Goal: Transaction & Acquisition: Subscribe to service/newsletter

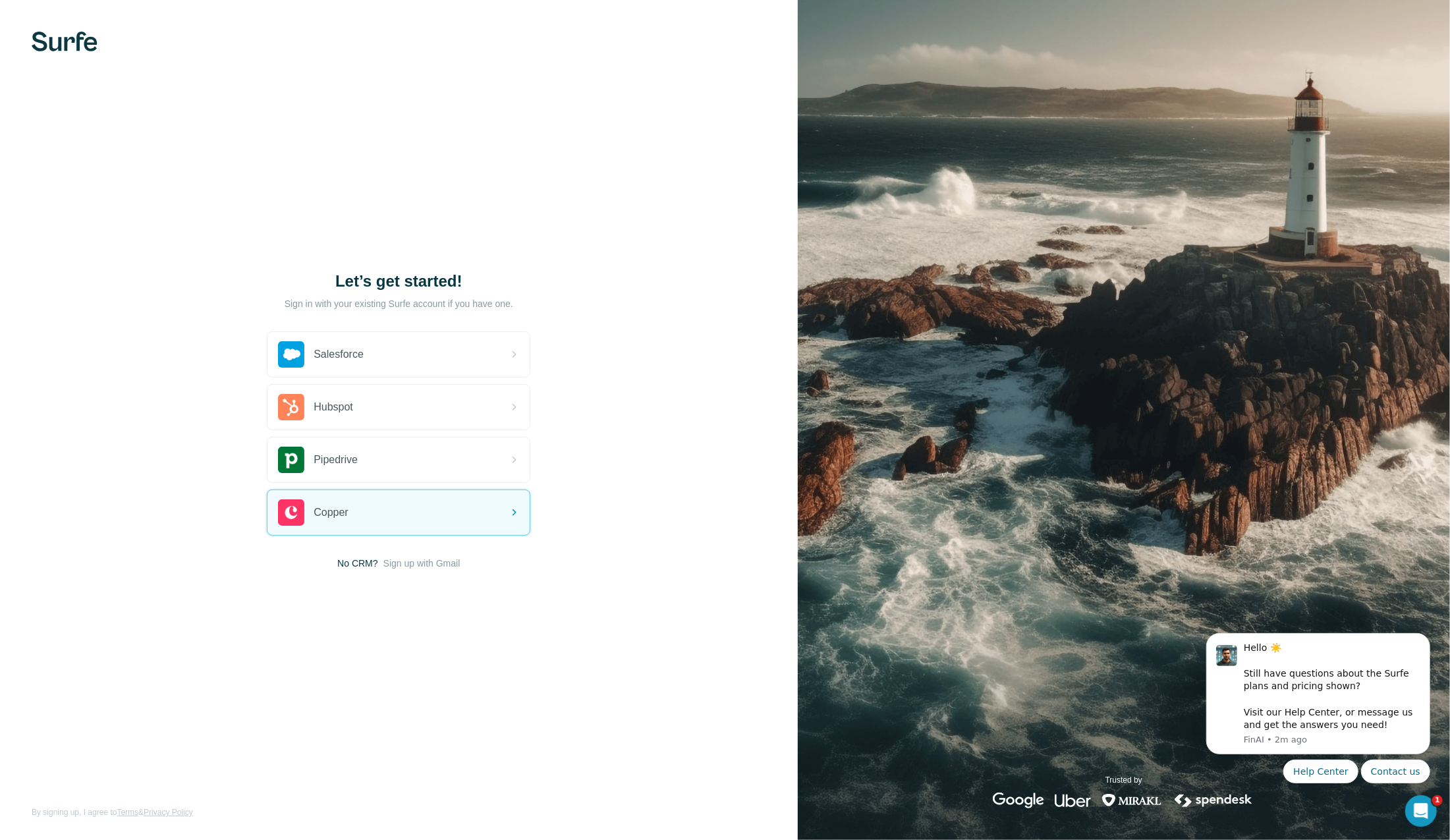
click at [442, 572] on div "Let’s get started! Sign in with your existing Surfe account if you have one. Sa…" at bounding box center [399, 420] width 798 height 840
click at [433, 561] on span "Sign up with Gmail" at bounding box center [422, 563] width 77 height 13
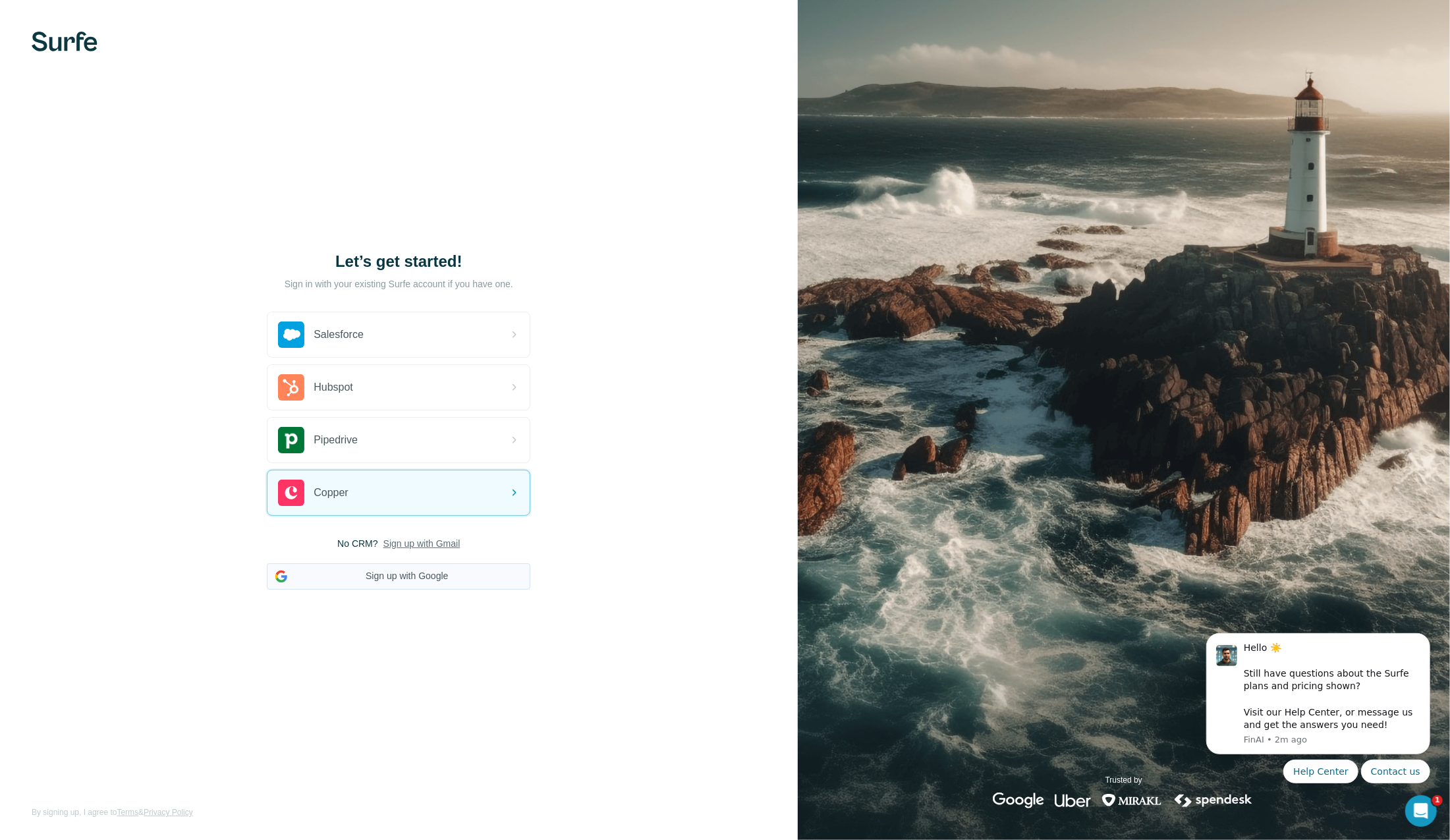
click at [432, 573] on button "Sign up with Google" at bounding box center [398, 576] width 263 height 26
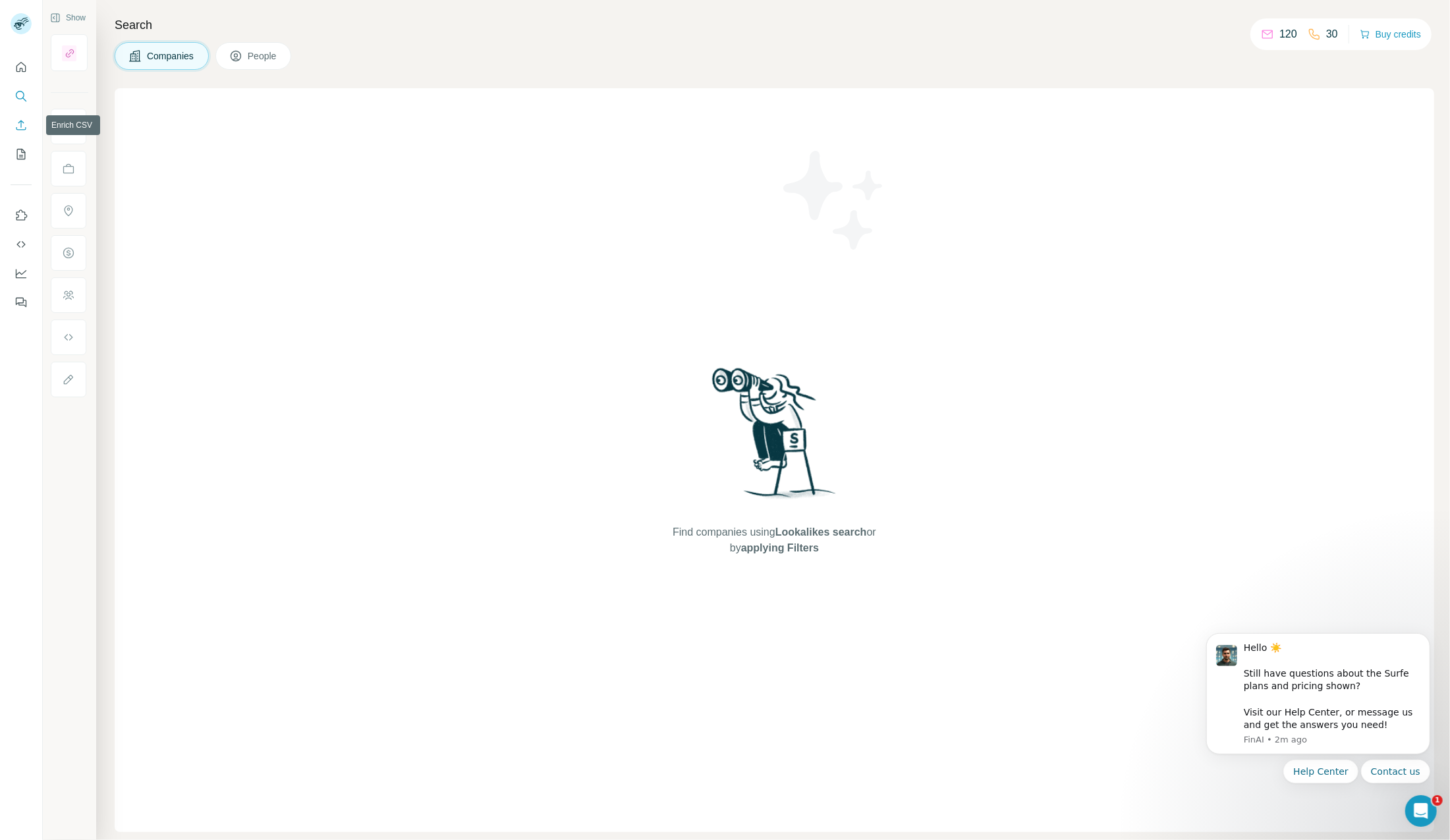
click at [13, 130] on button "Enrich CSV" at bounding box center [21, 125] width 21 height 24
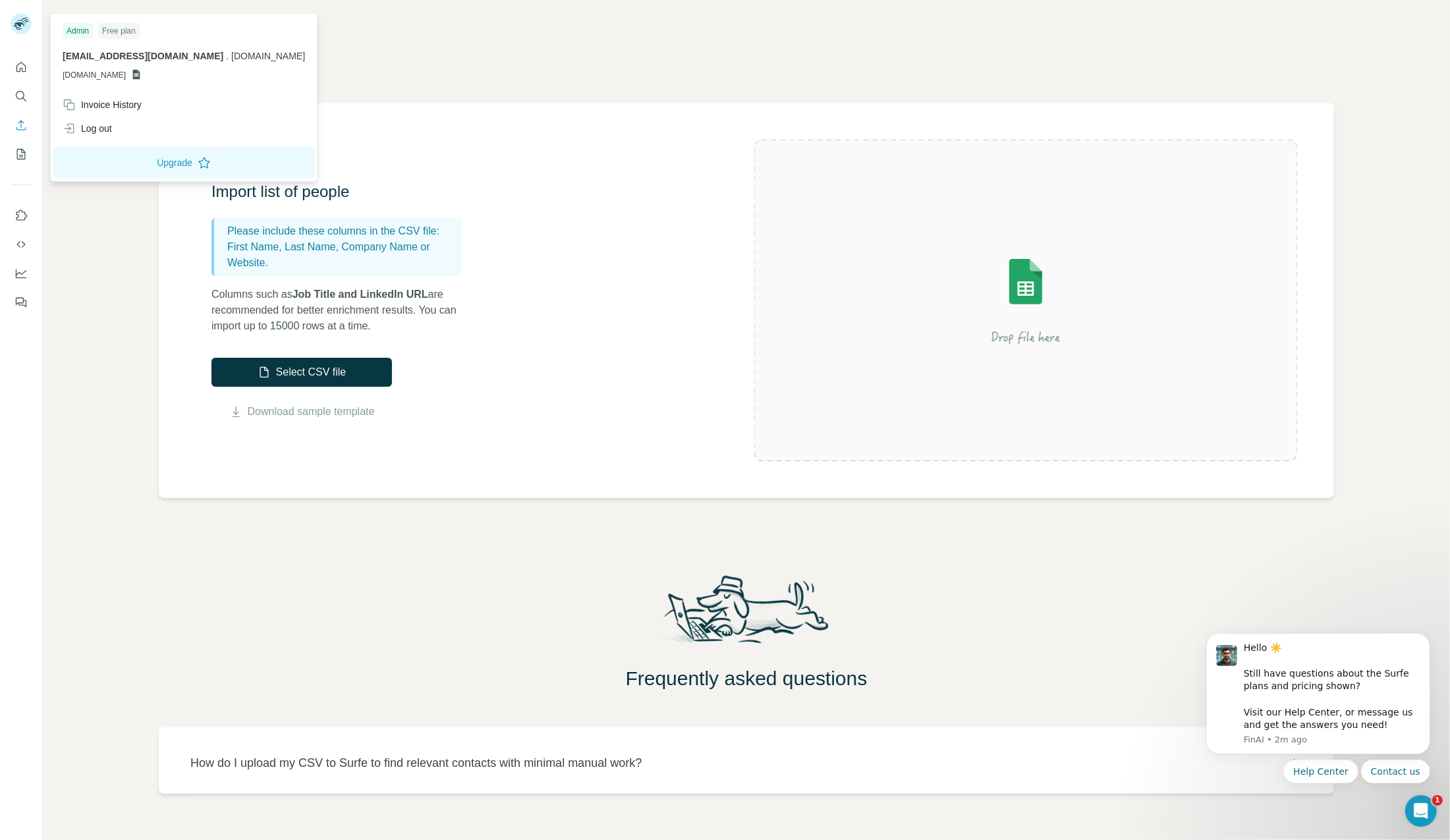
click at [22, 30] on rect at bounding box center [21, 24] width 21 height 21
click at [154, 166] on button "Upgrade" at bounding box center [183, 163] width 261 height 31
